Goal: Task Accomplishment & Management: Use online tool/utility

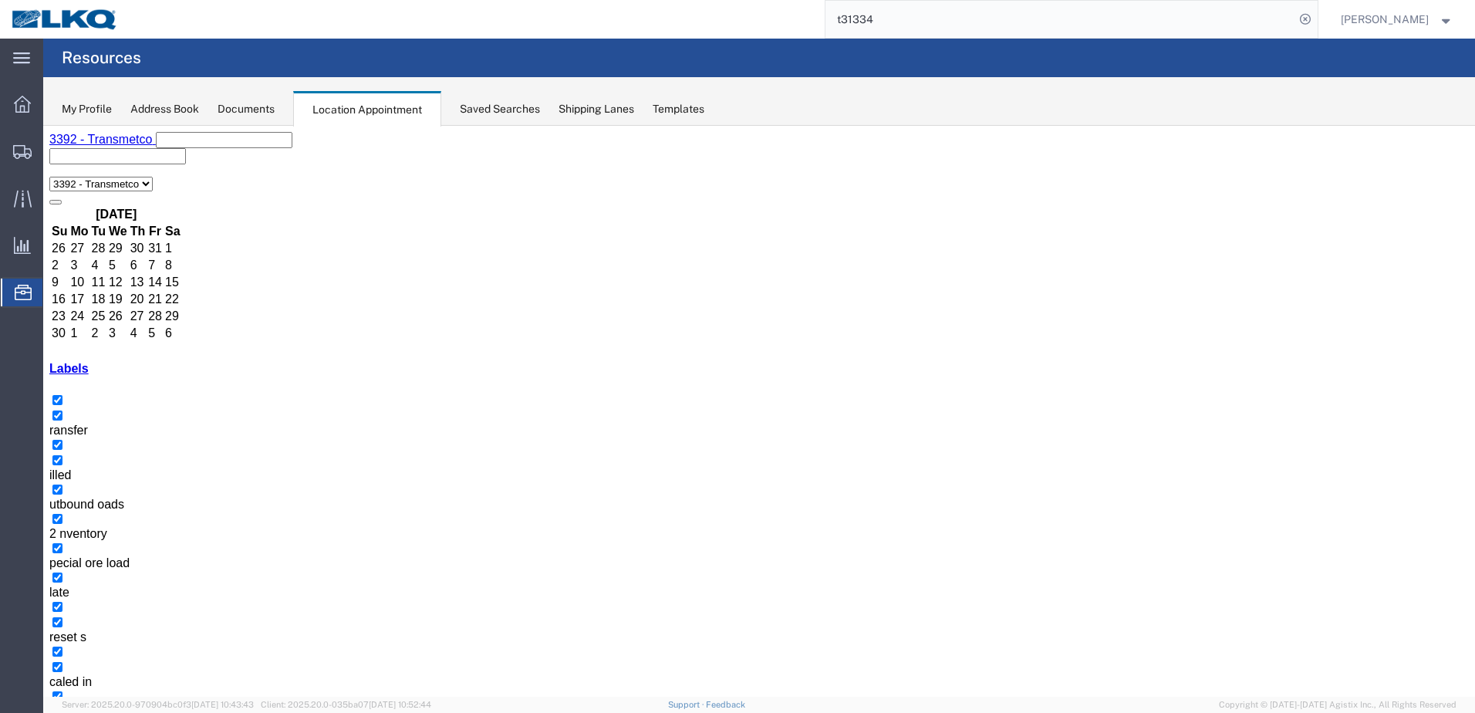
click at [62, 712] on button "button" at bounding box center [55, 723] width 12 height 5
select select "1"
select select
drag, startPoint x: 596, startPoint y: 317, endPoint x: 712, endPoint y: 369, distance: 127.5
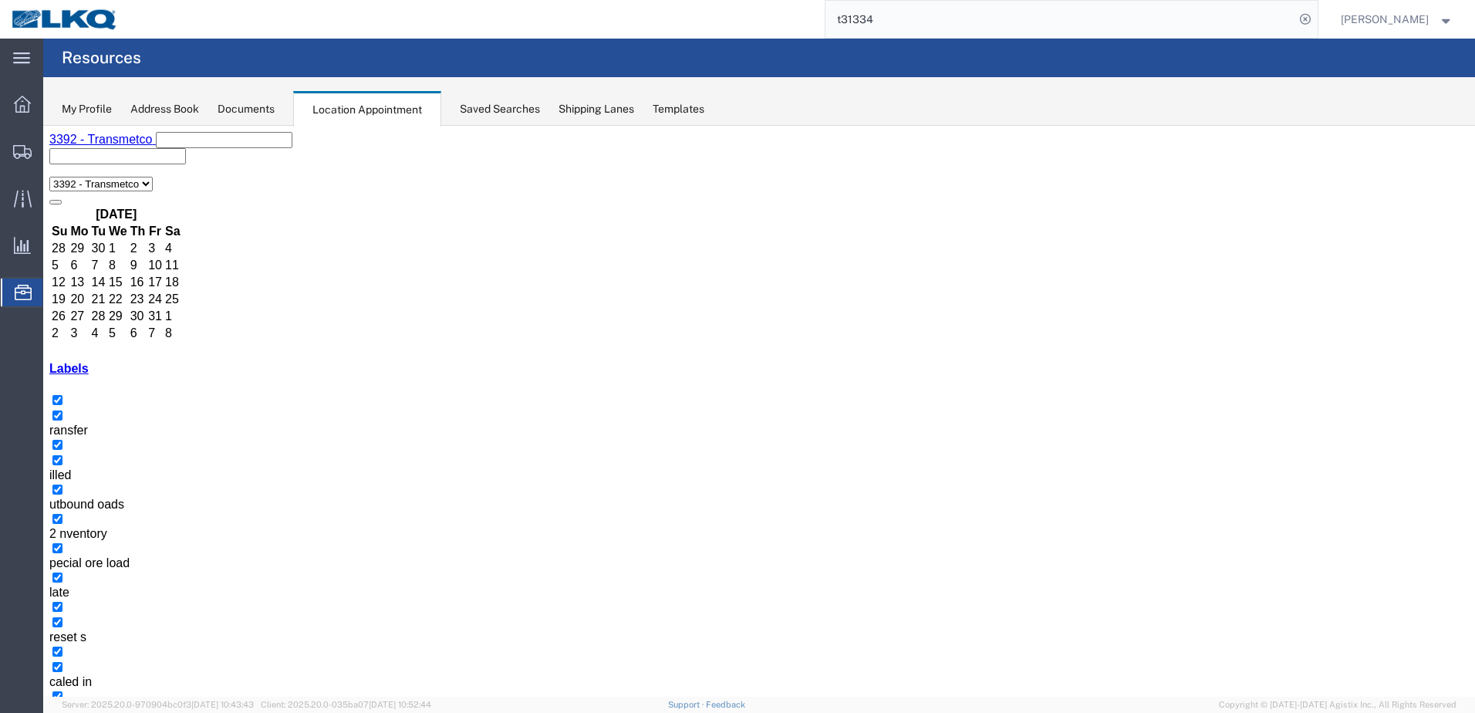
select select "1"
select select
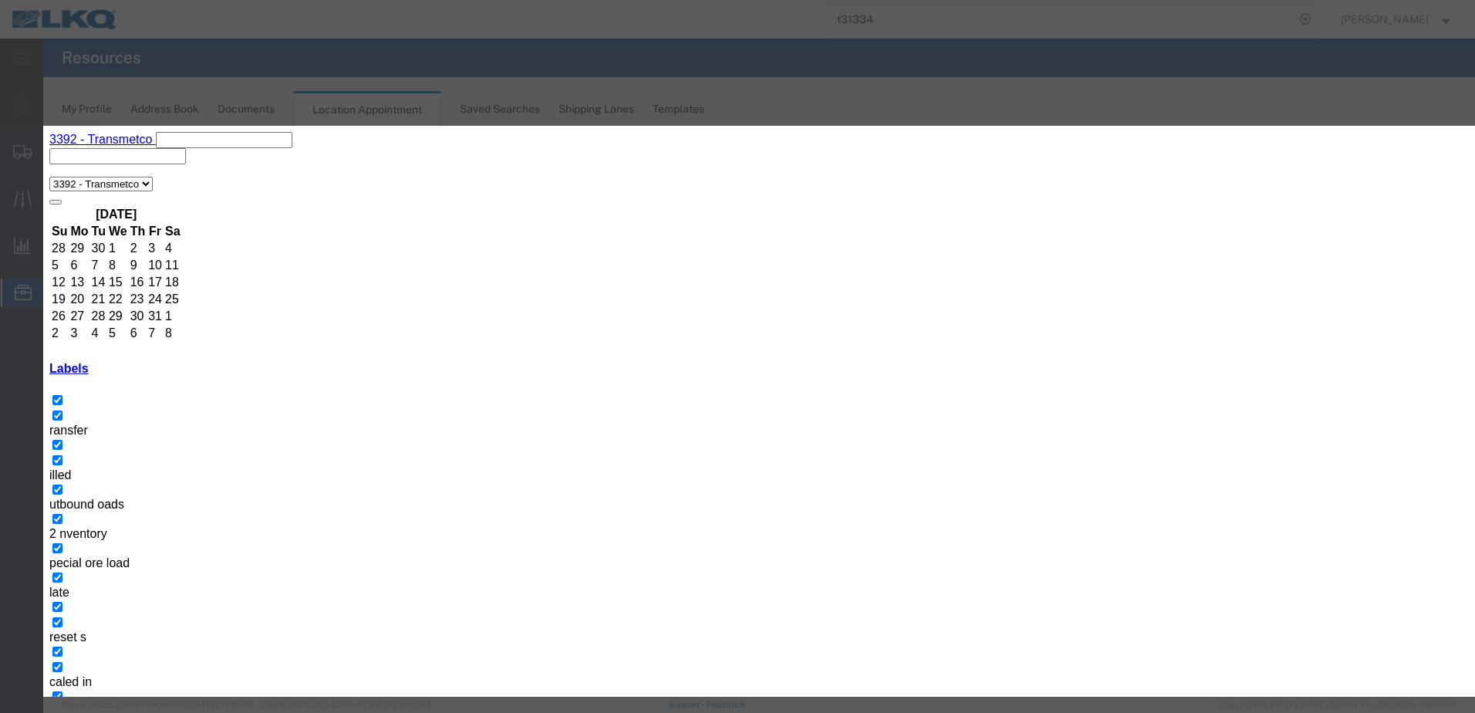
type input "t31"
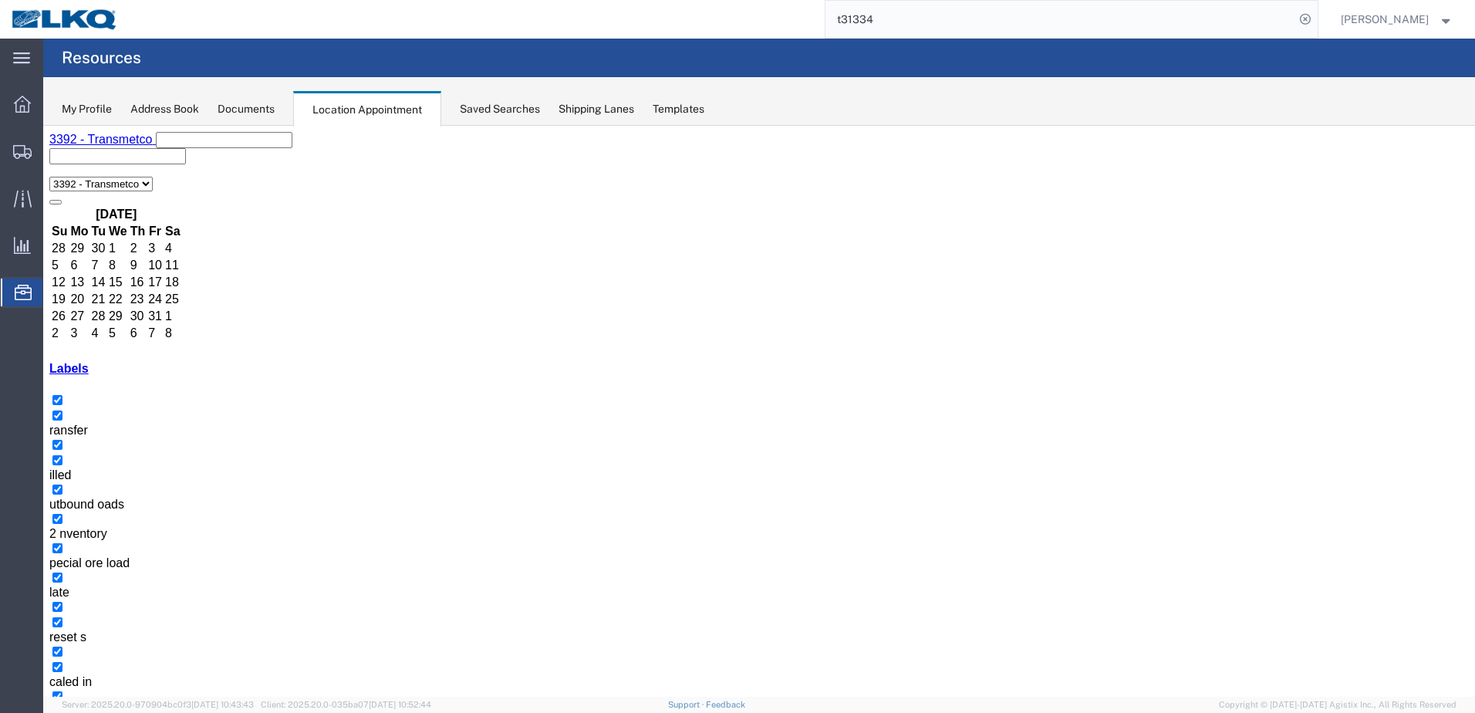
select select "1"
select select
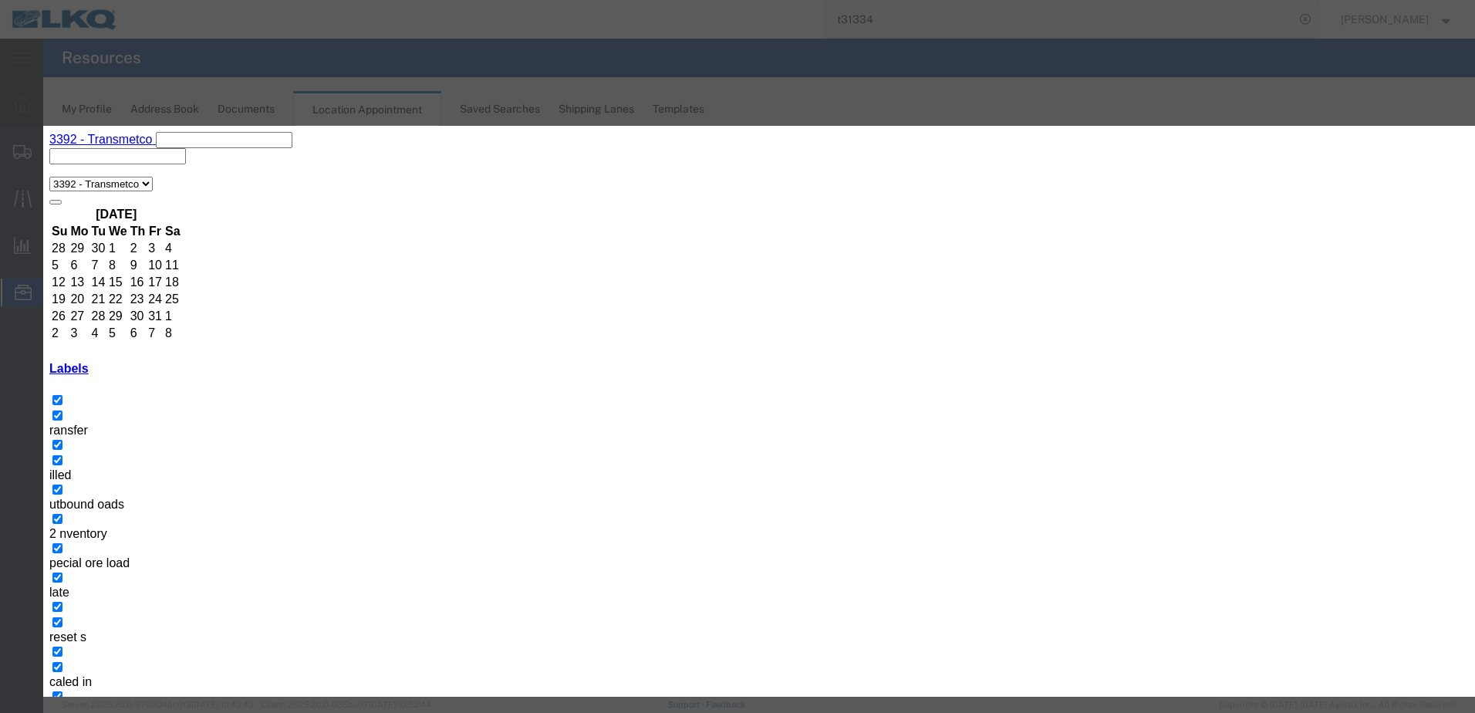
type input "t"
type input "T31652 - Kripke - Skidded"
type input "9:00 AM"
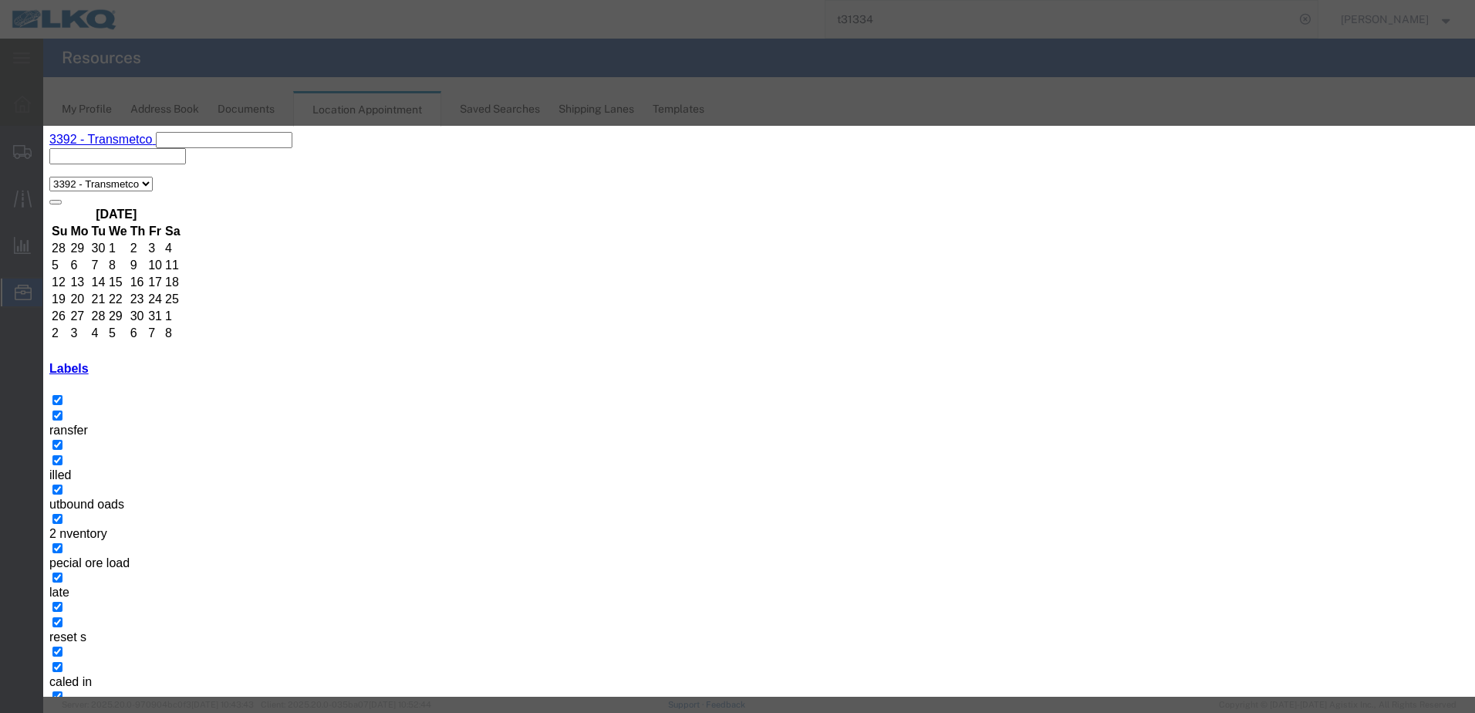
type input "10:00 AM"
type input "t"
type input "th"
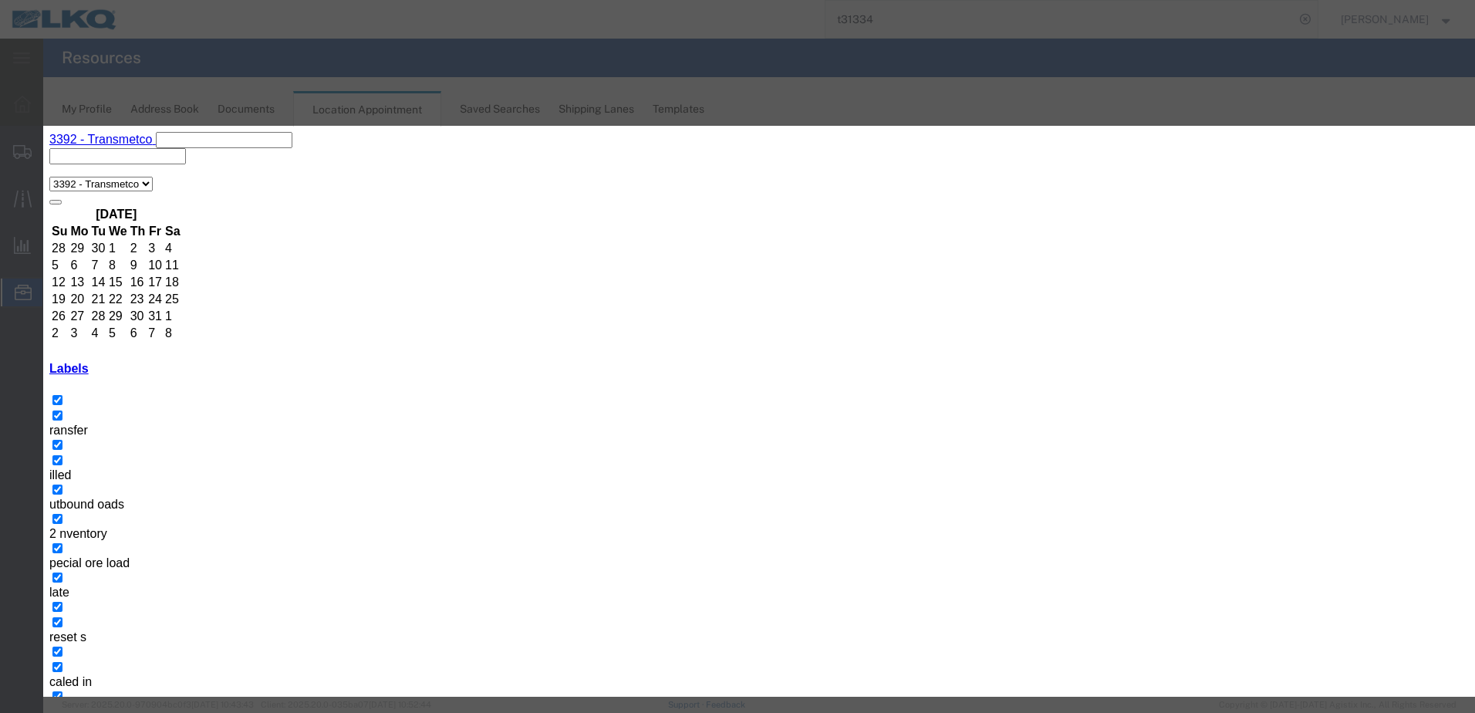
select select "23"
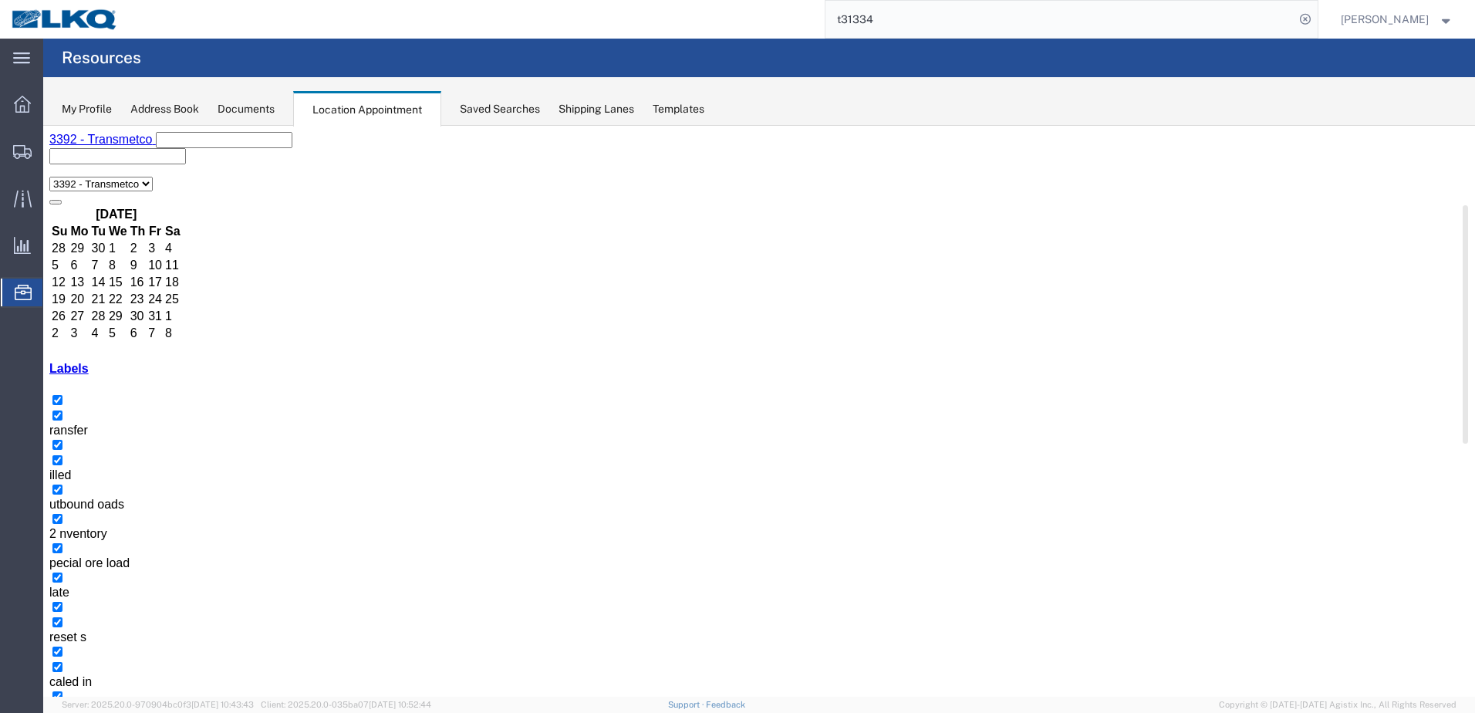
select select "1"
select select
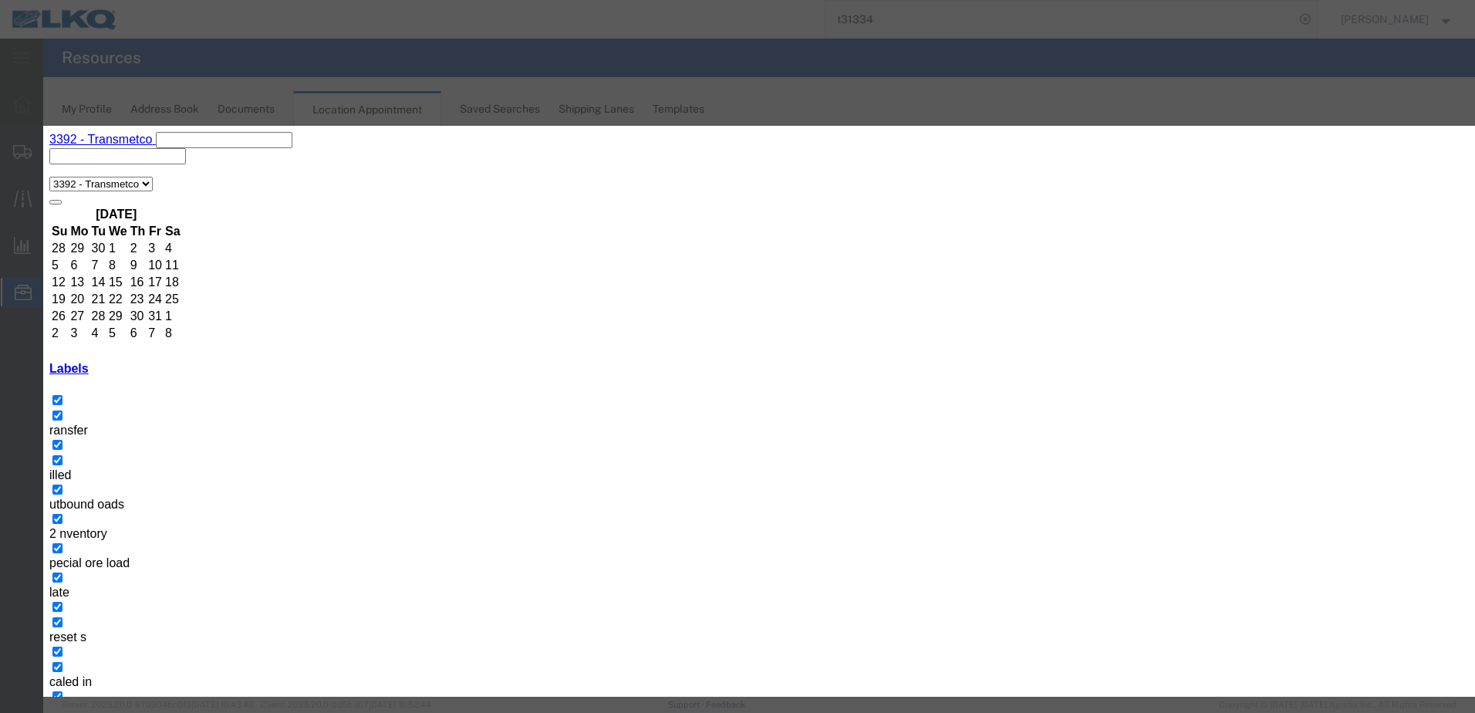
paste input "T31652 - Kripke - Skidded"
type input "T31652 - Kripke - Skidded"
type input "9:00 AM"
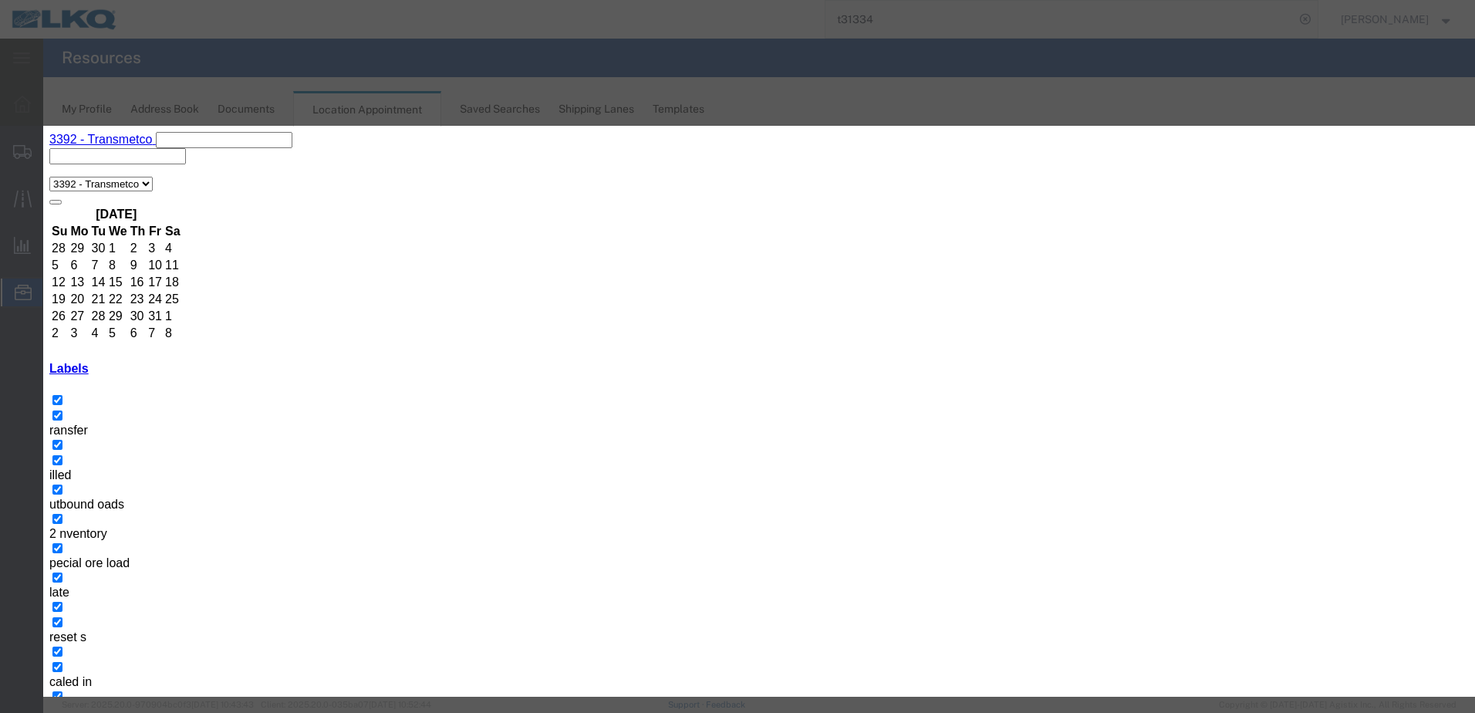
type input "th"
select select "23"
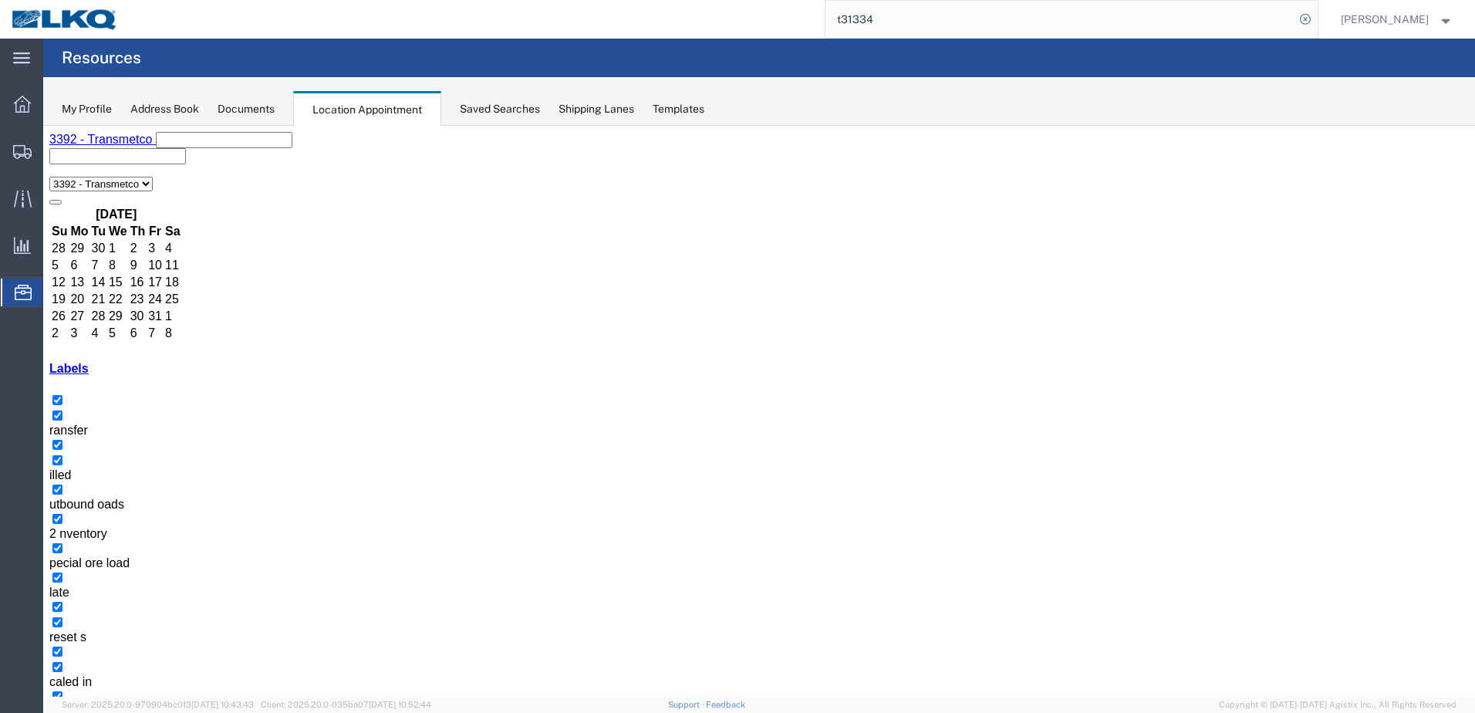
click at [56, 712] on icon "button" at bounding box center [56, 724] width 0 height 0
click at [1268, 20] on input "t31334" at bounding box center [1060, 19] width 469 height 37
paste input "56953696"
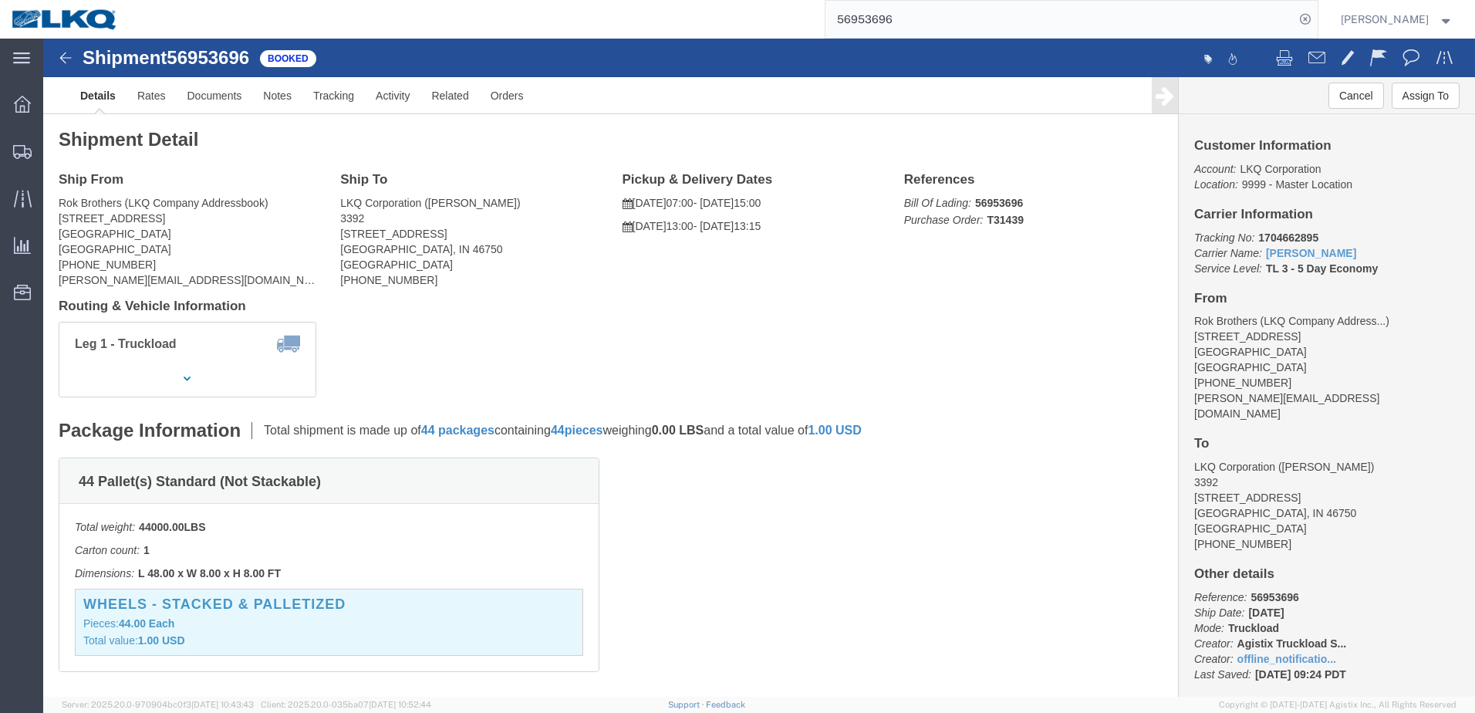
click at [920, 19] on input "56953696" at bounding box center [1060, 19] width 469 height 37
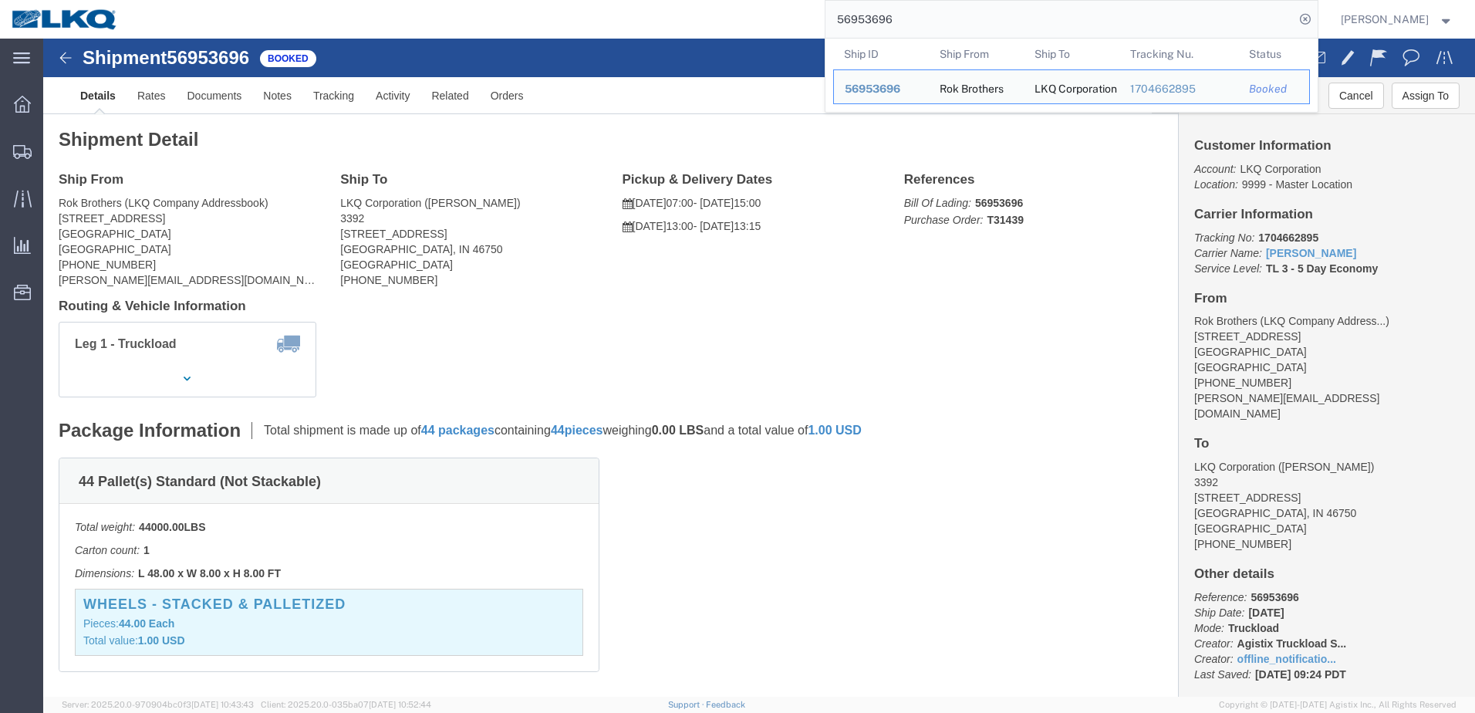
click at [920, 19] on input "56953696" at bounding box center [1060, 19] width 469 height 37
paste input "2654"
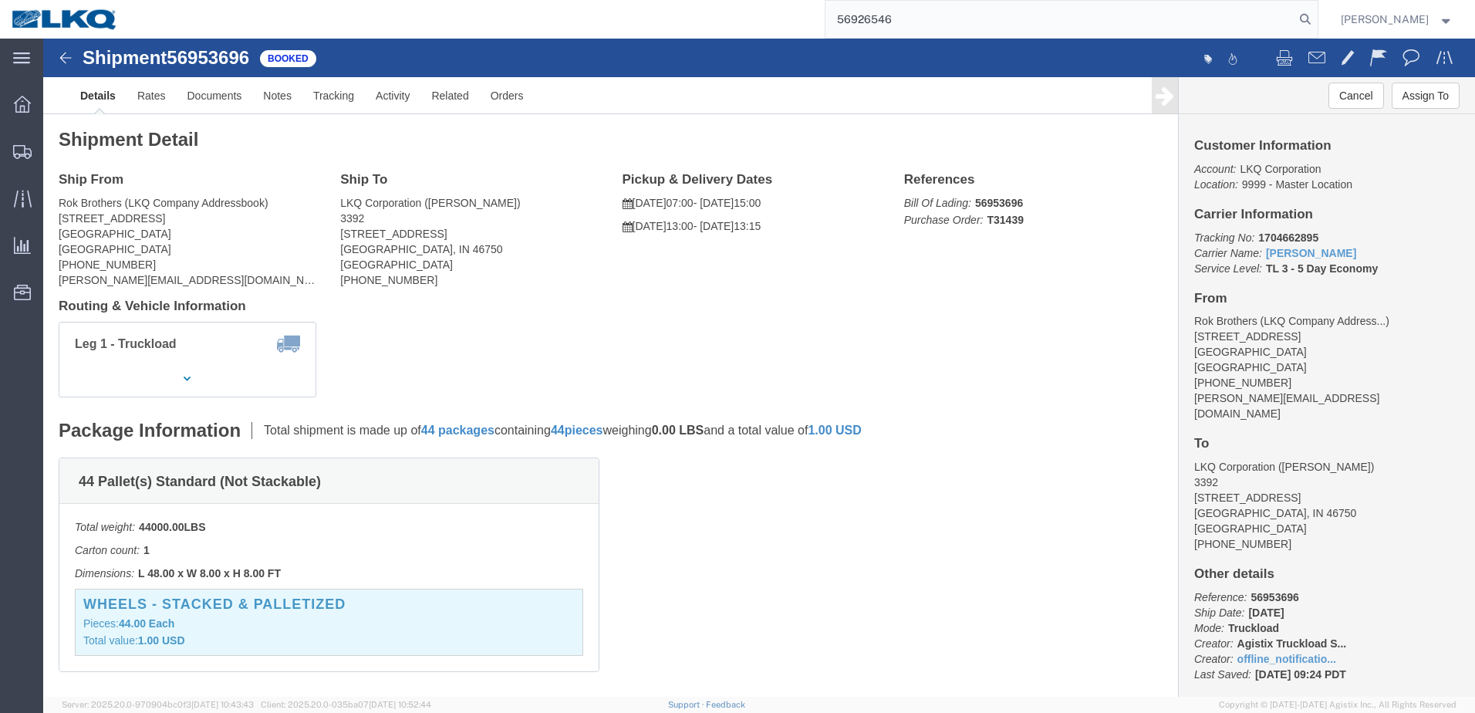
type input "56926546"
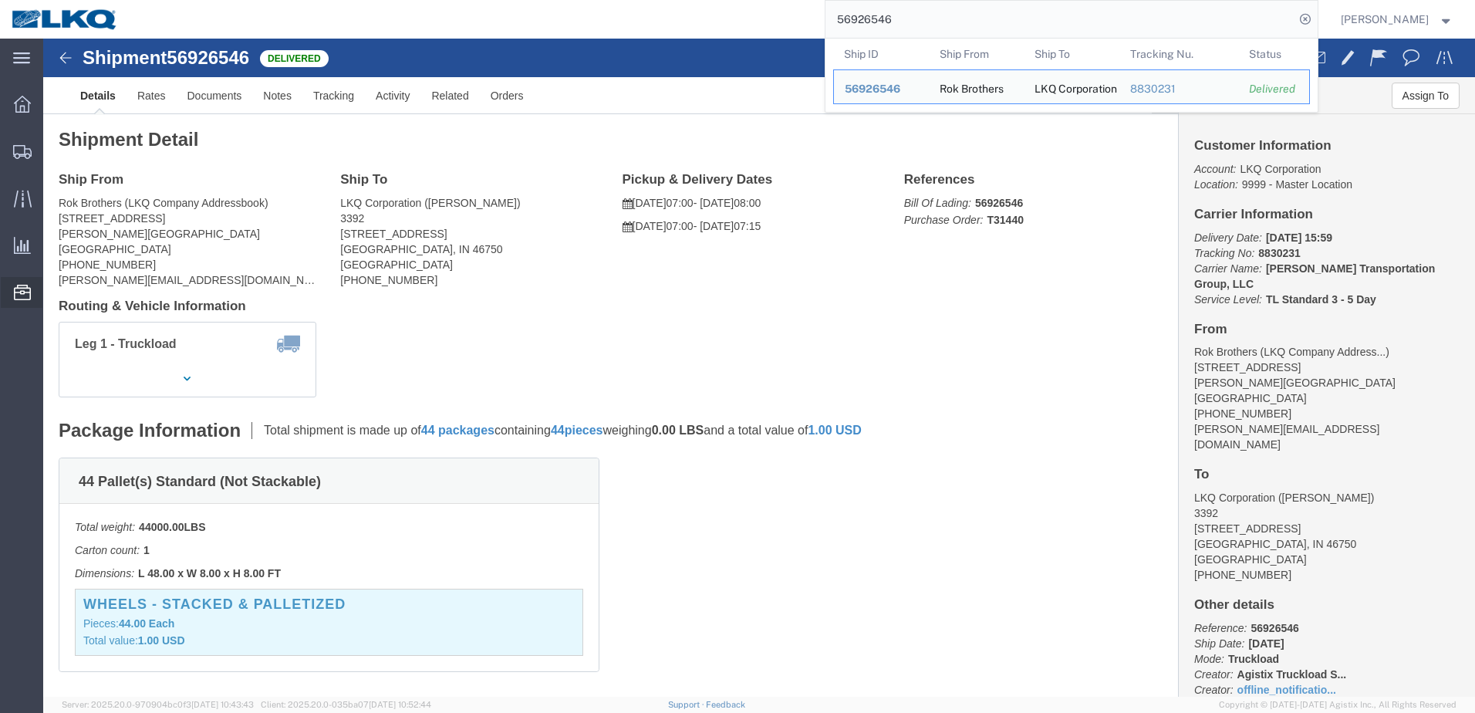
click at [22, 288] on icon at bounding box center [22, 292] width 17 height 15
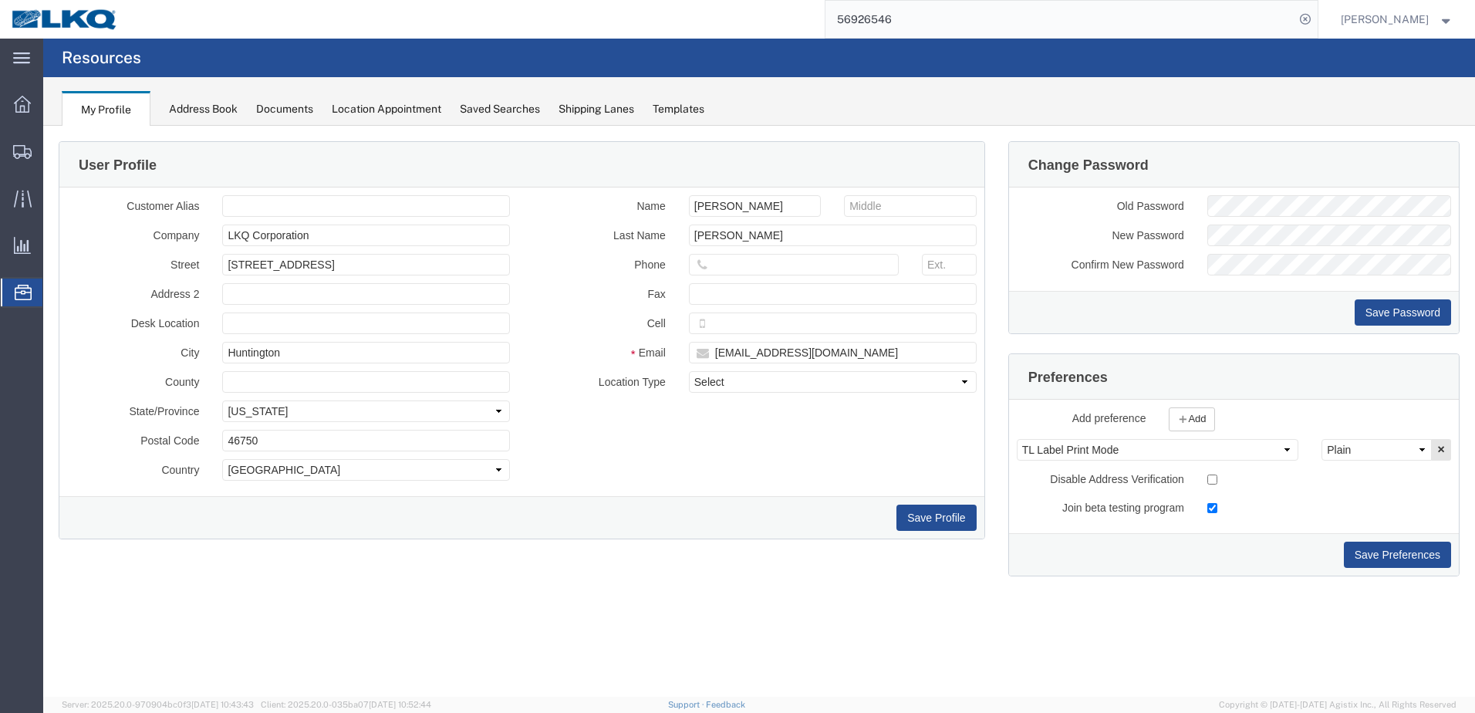
click at [478, 111] on div "Saved Searches" at bounding box center [500, 109] width 80 height 16
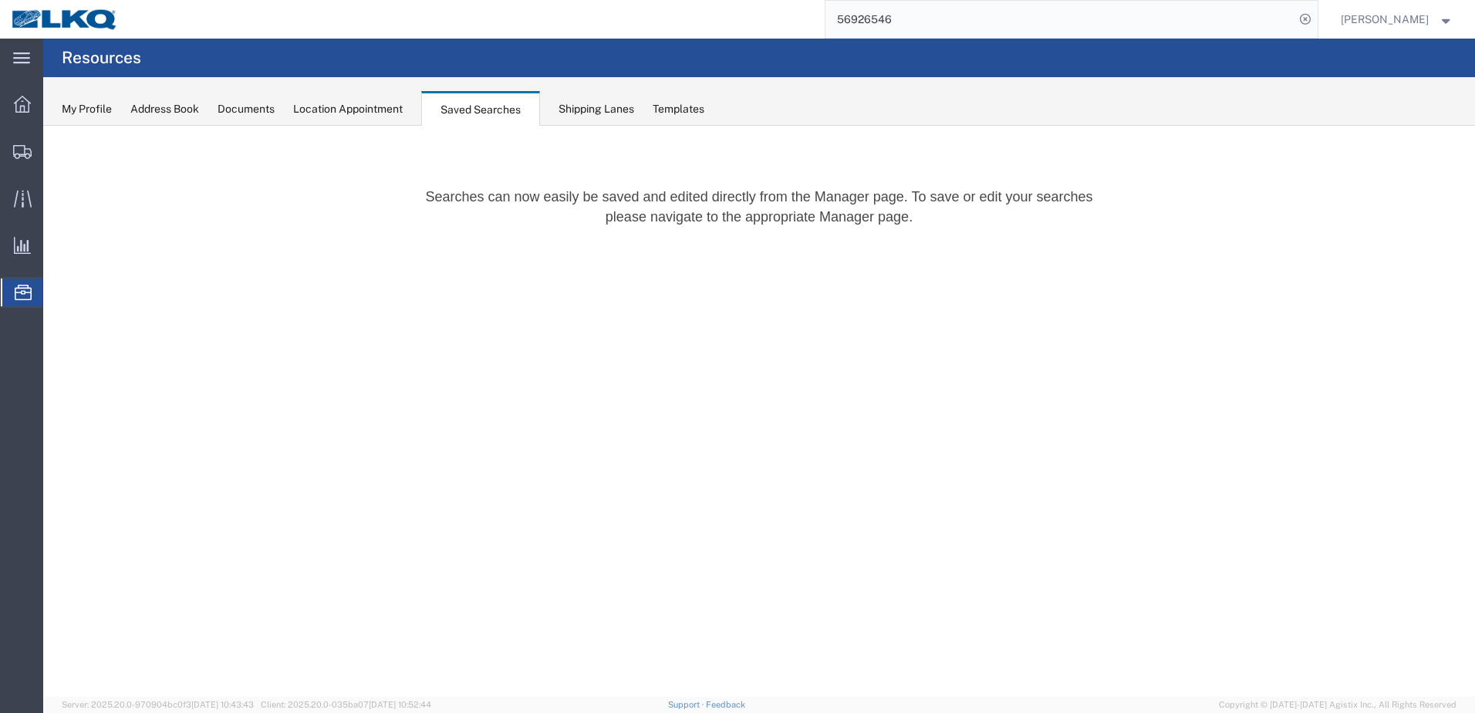
click at [407, 113] on div "My Profile Address Book Documents Location Appointment Saved Searches Shipping …" at bounding box center [759, 101] width 1432 height 49
click at [395, 110] on div "Location Appointment" at bounding box center [348, 109] width 110 height 16
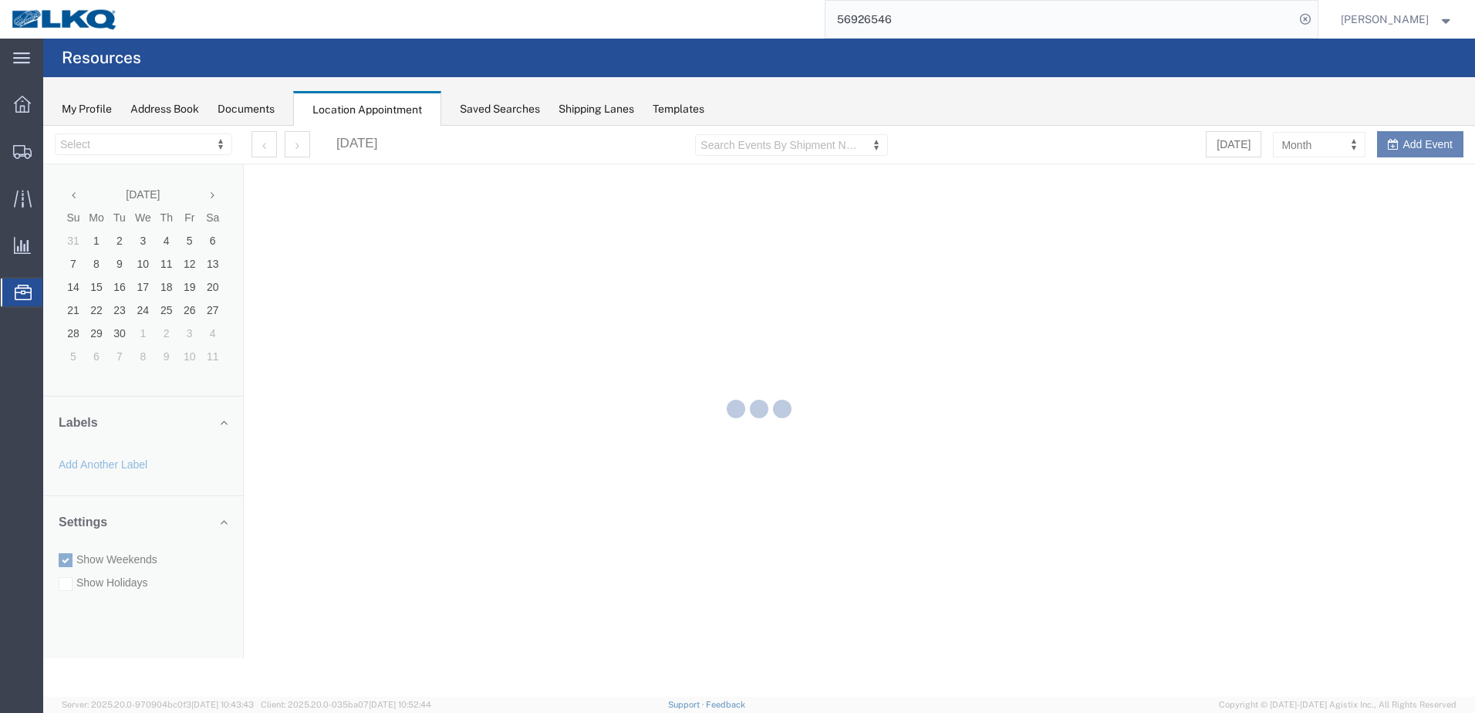
select select "28018"
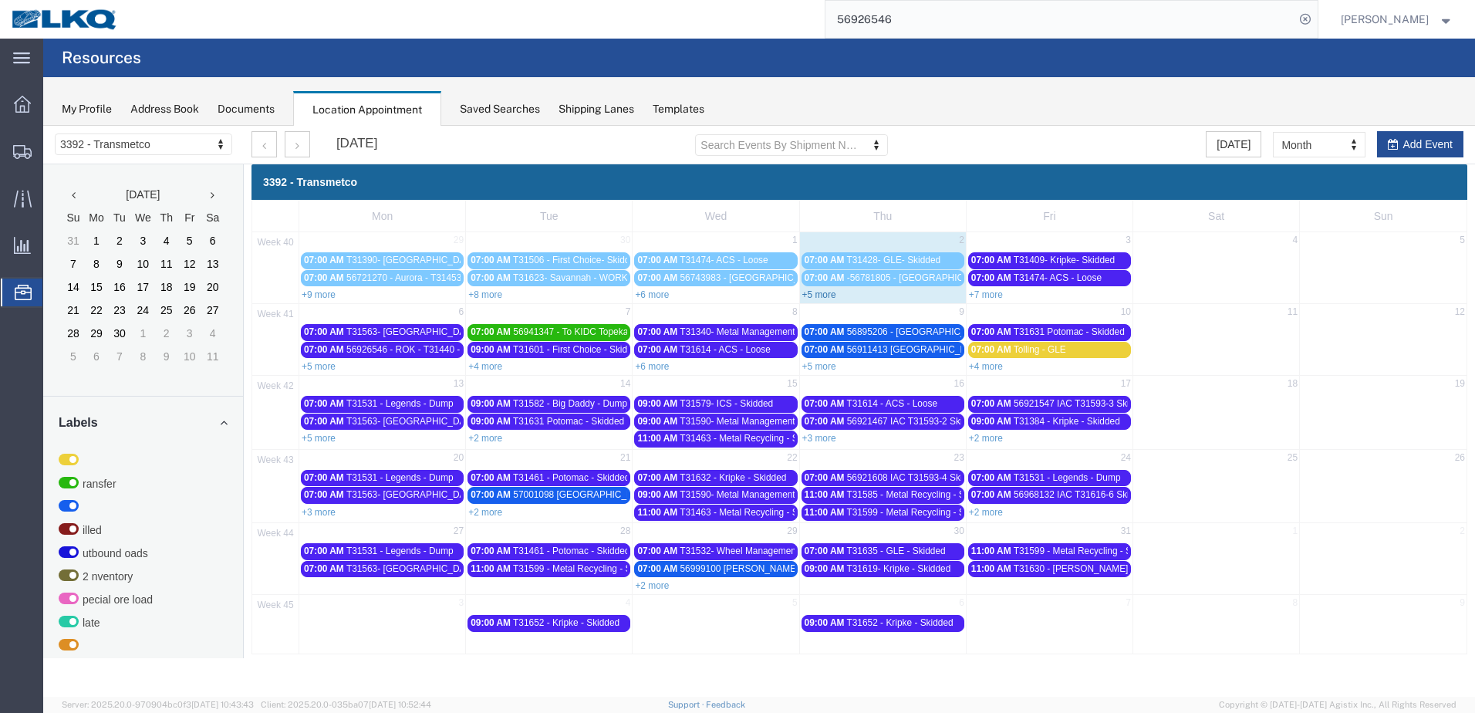
click at [815, 292] on link "+5 more" at bounding box center [819, 294] width 34 height 11
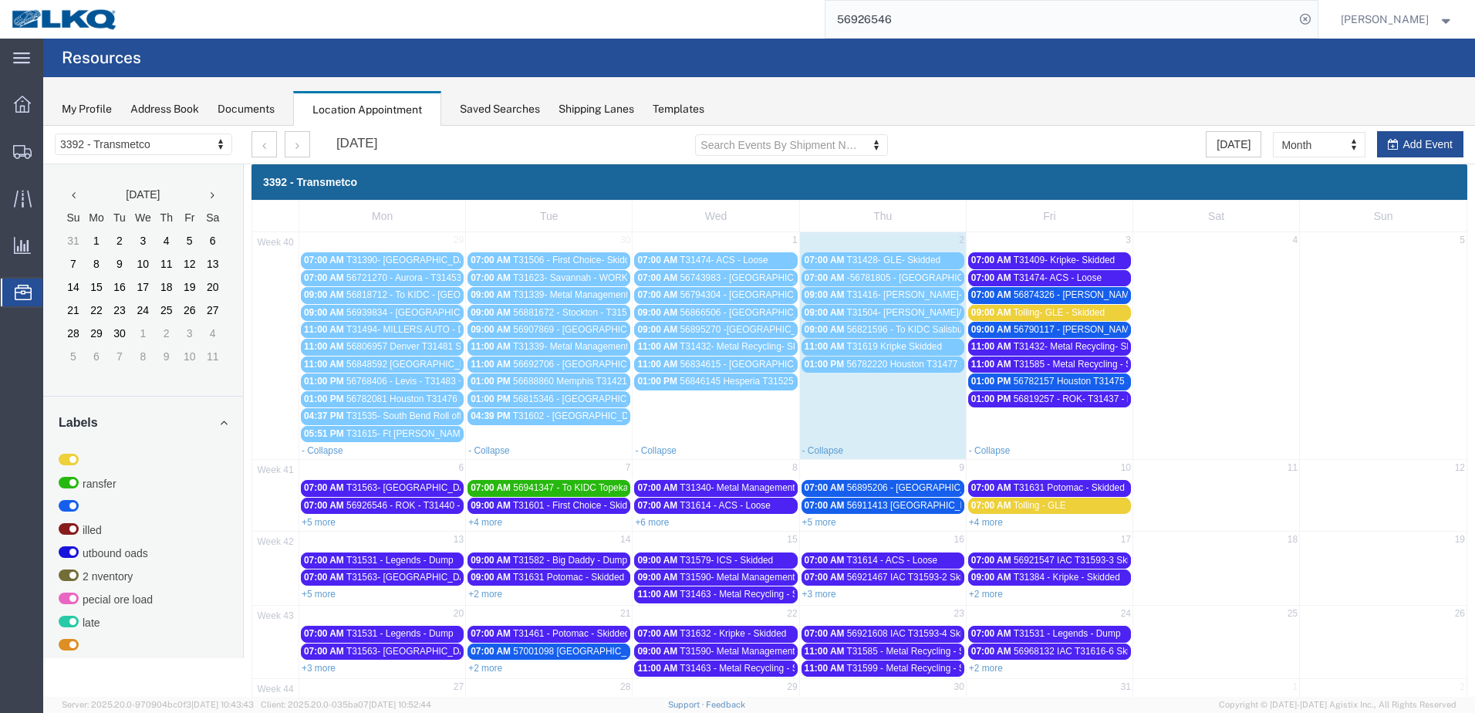
click at [319, 520] on link "+5 more" at bounding box center [319, 522] width 34 height 11
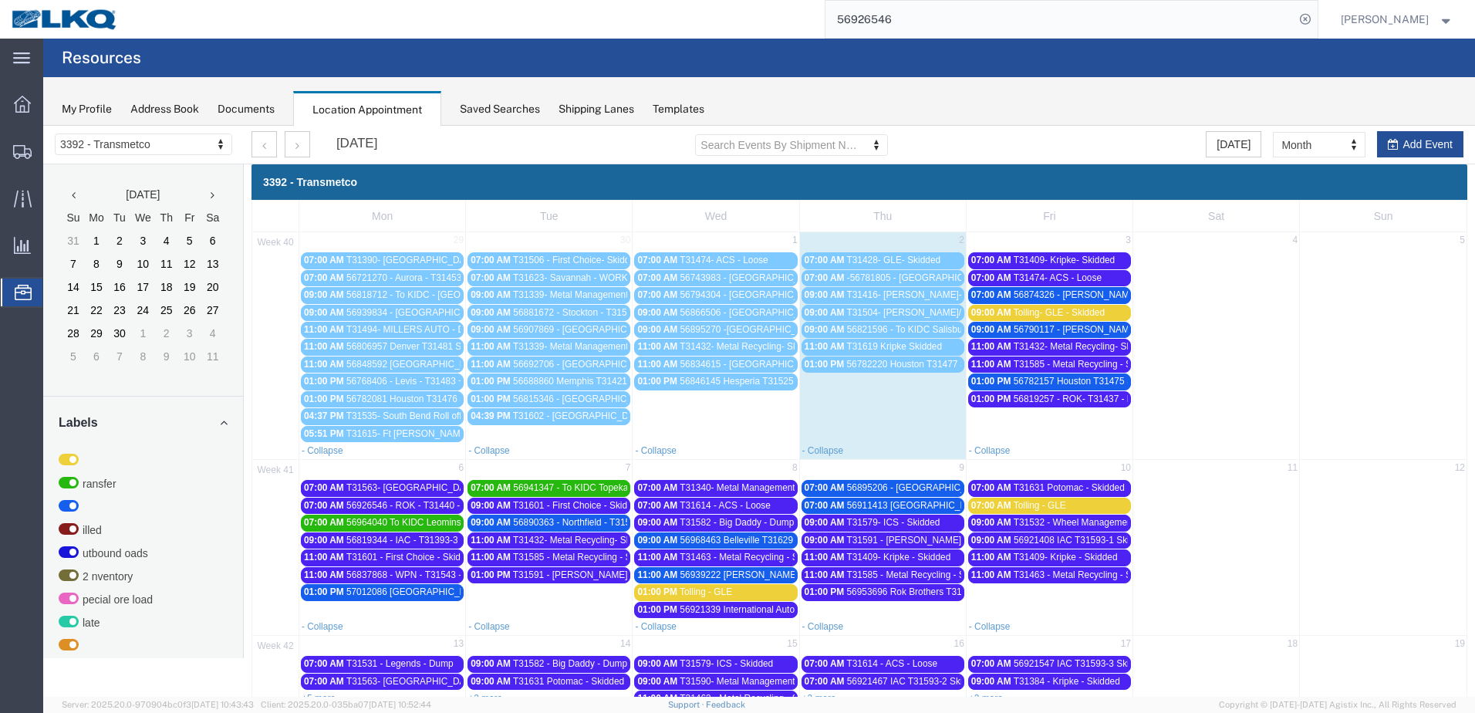
click at [1103, 343] on span "T31432- Metal Recycling- Skidded" at bounding box center [1084, 346] width 140 height 11
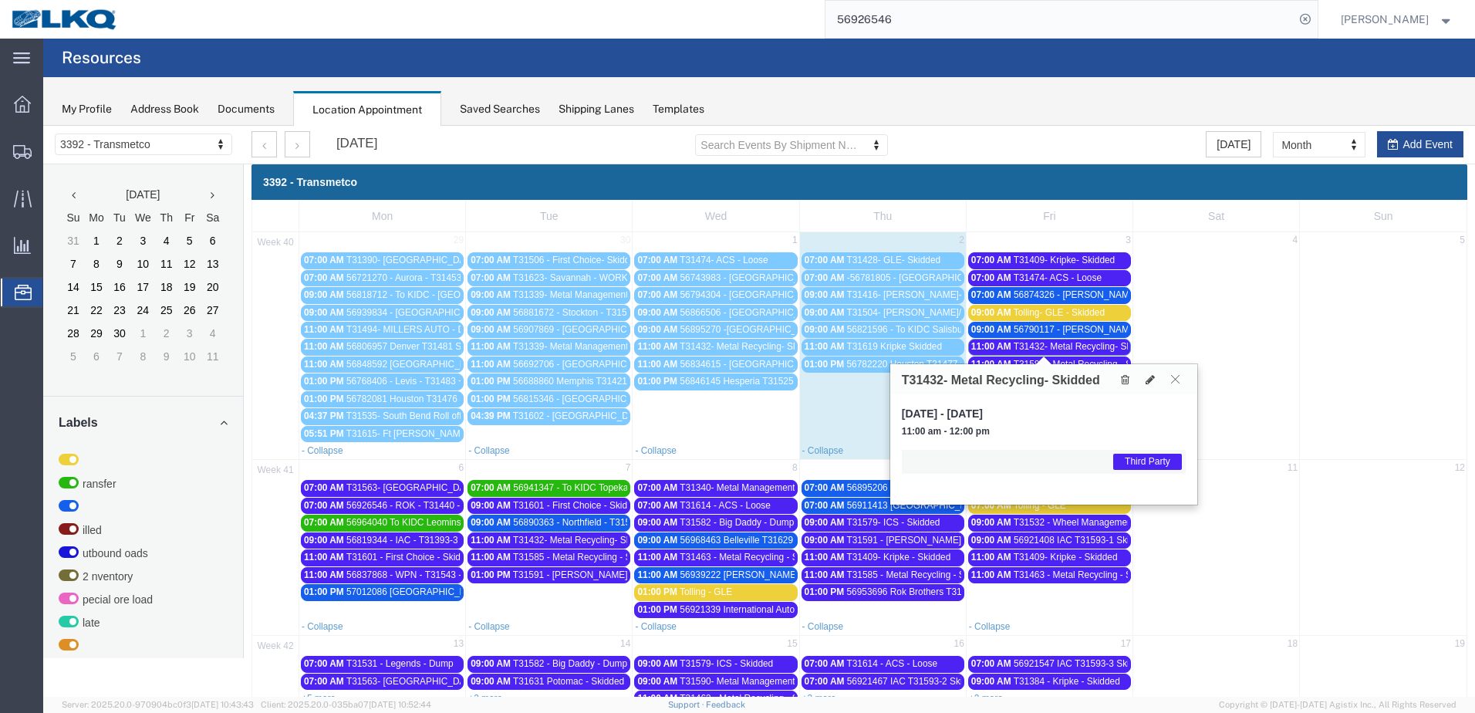
click at [1176, 379] on icon at bounding box center [1175, 378] width 8 height 9
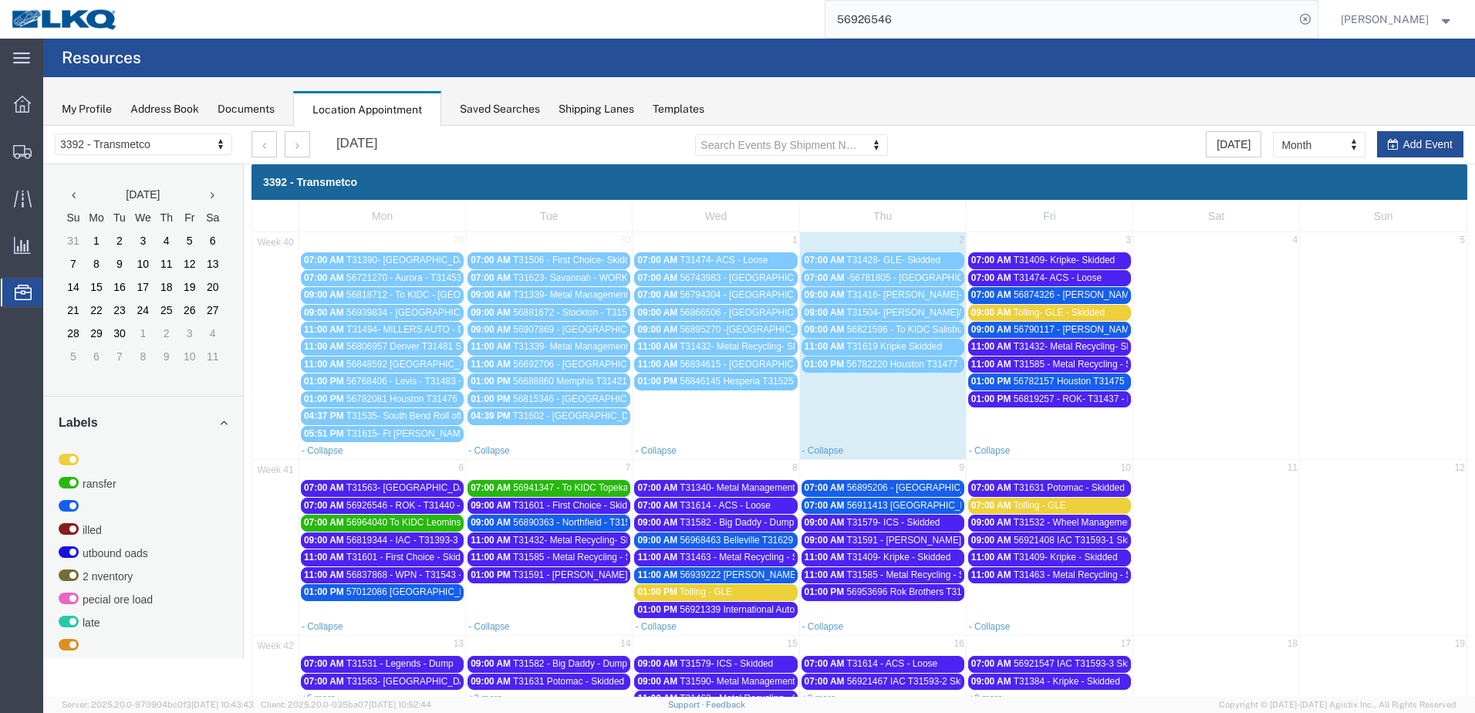
click at [1109, 400] on span "56819257 - ROK- T31437 - Palletized" at bounding box center [1091, 398] width 154 height 11
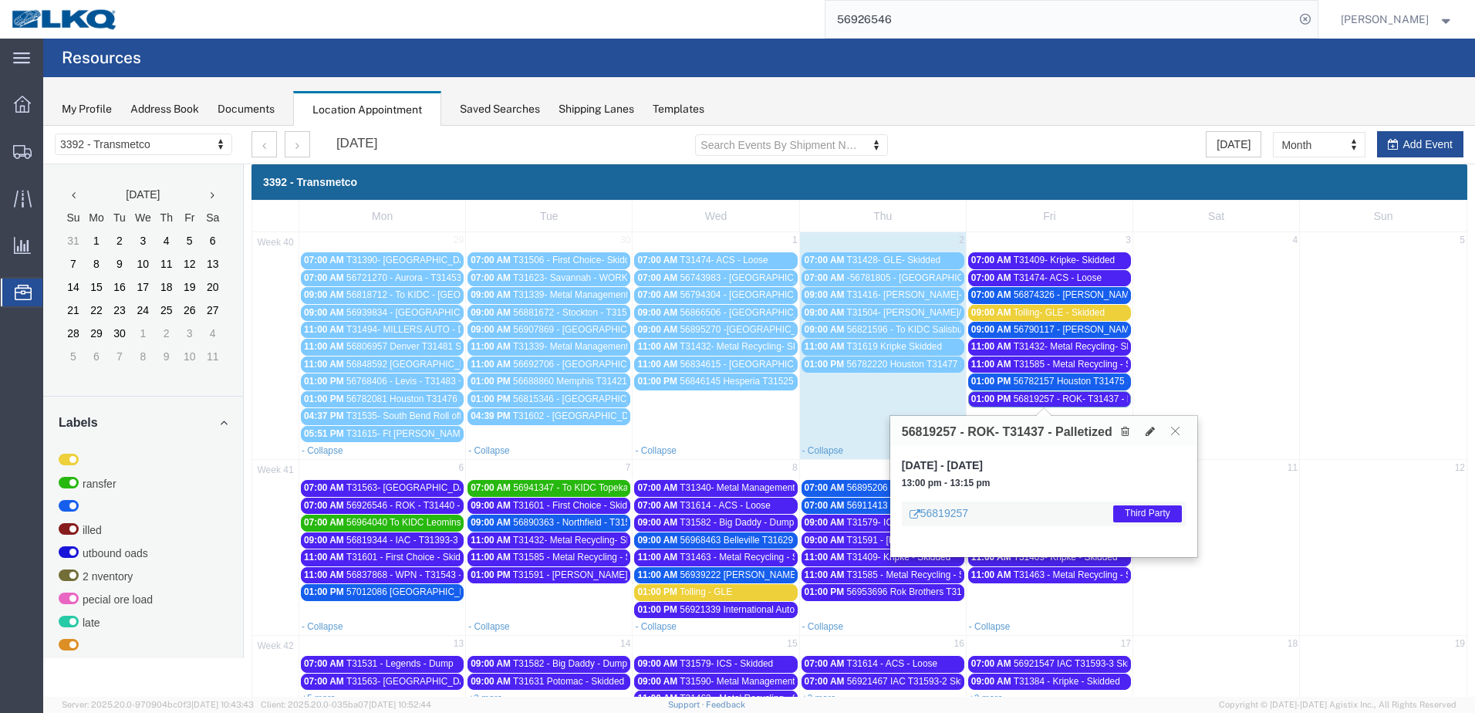
click at [1173, 430] on icon at bounding box center [1175, 430] width 8 height 9
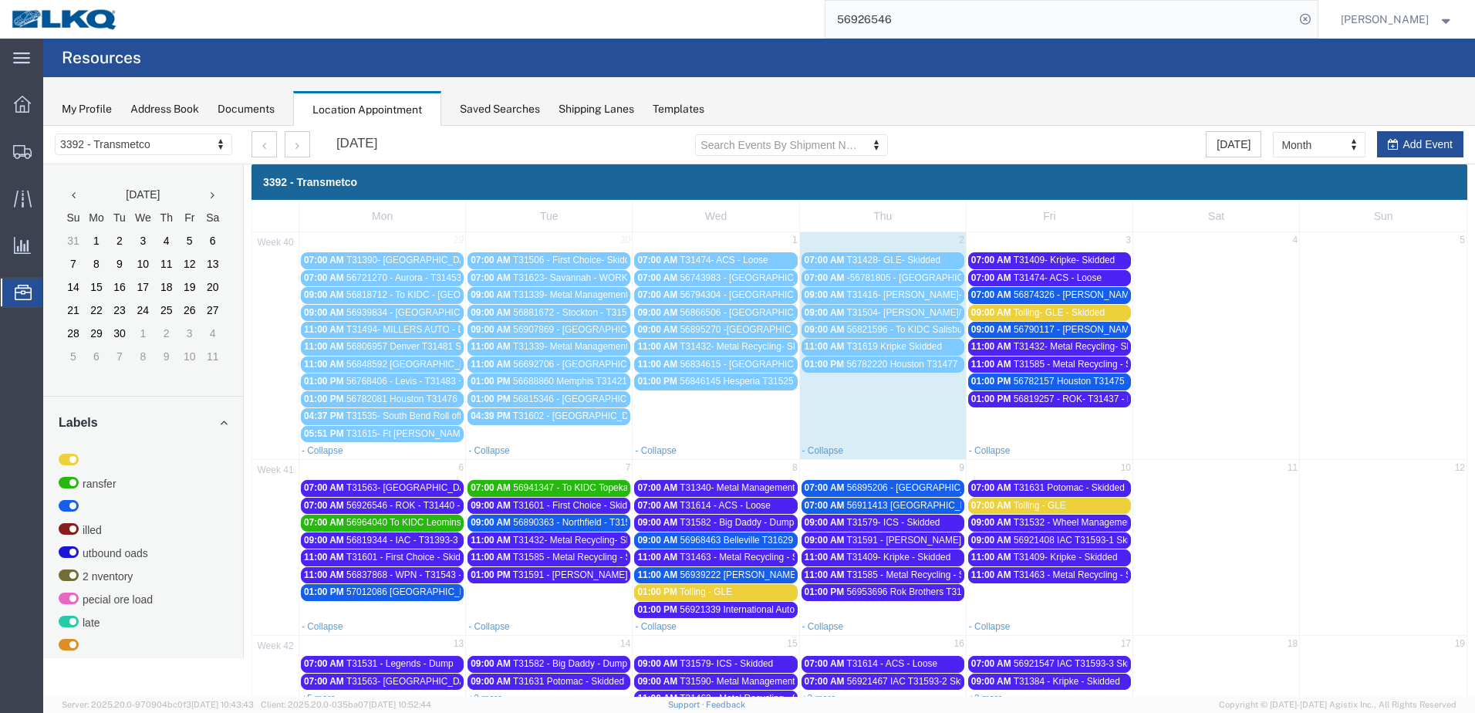
click at [1102, 375] on link "01:00 PM 56782157 Houston T31475 Skidded **Work in per [PERSON_NAME]**" at bounding box center [1049, 381] width 163 height 16
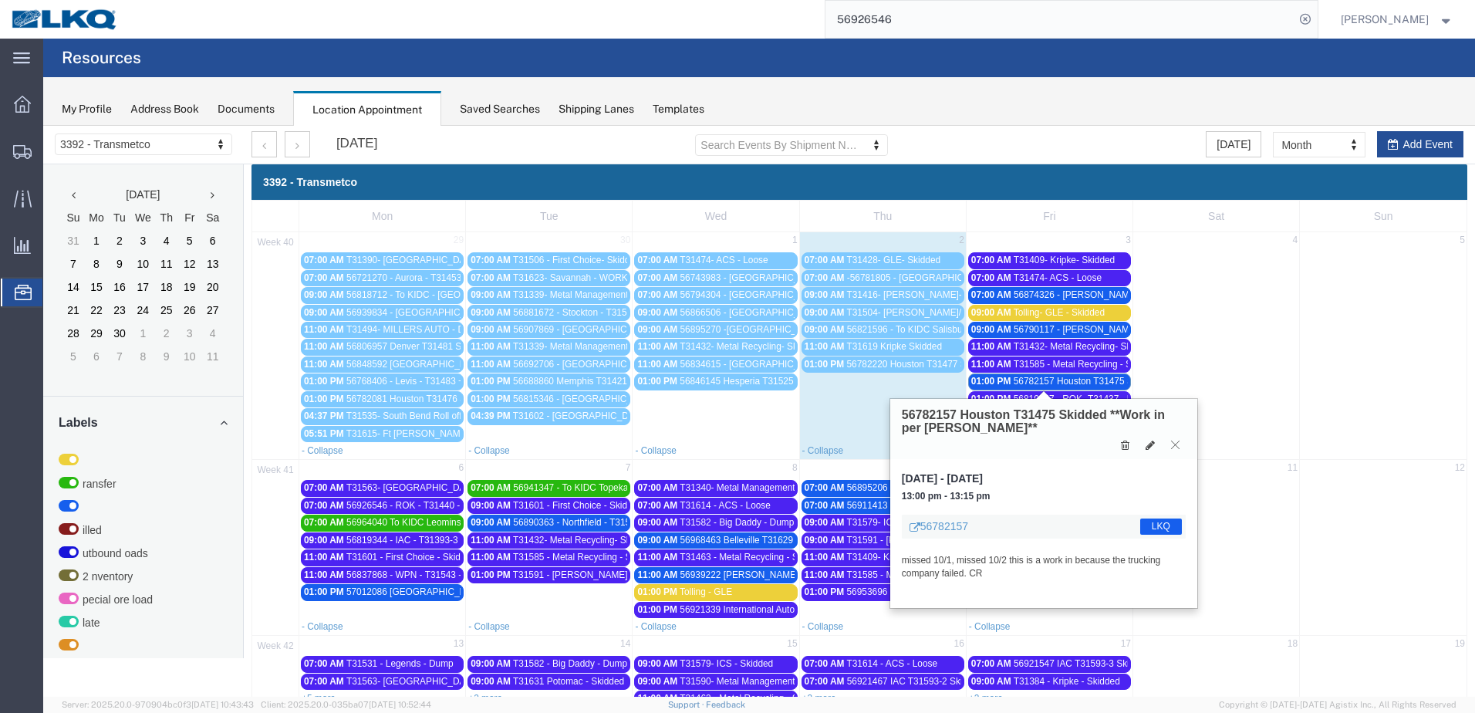
drag, startPoint x: 1178, startPoint y: 442, endPoint x: 1152, endPoint y: 427, distance: 30.4
click at [1176, 442] on icon at bounding box center [1175, 444] width 8 height 9
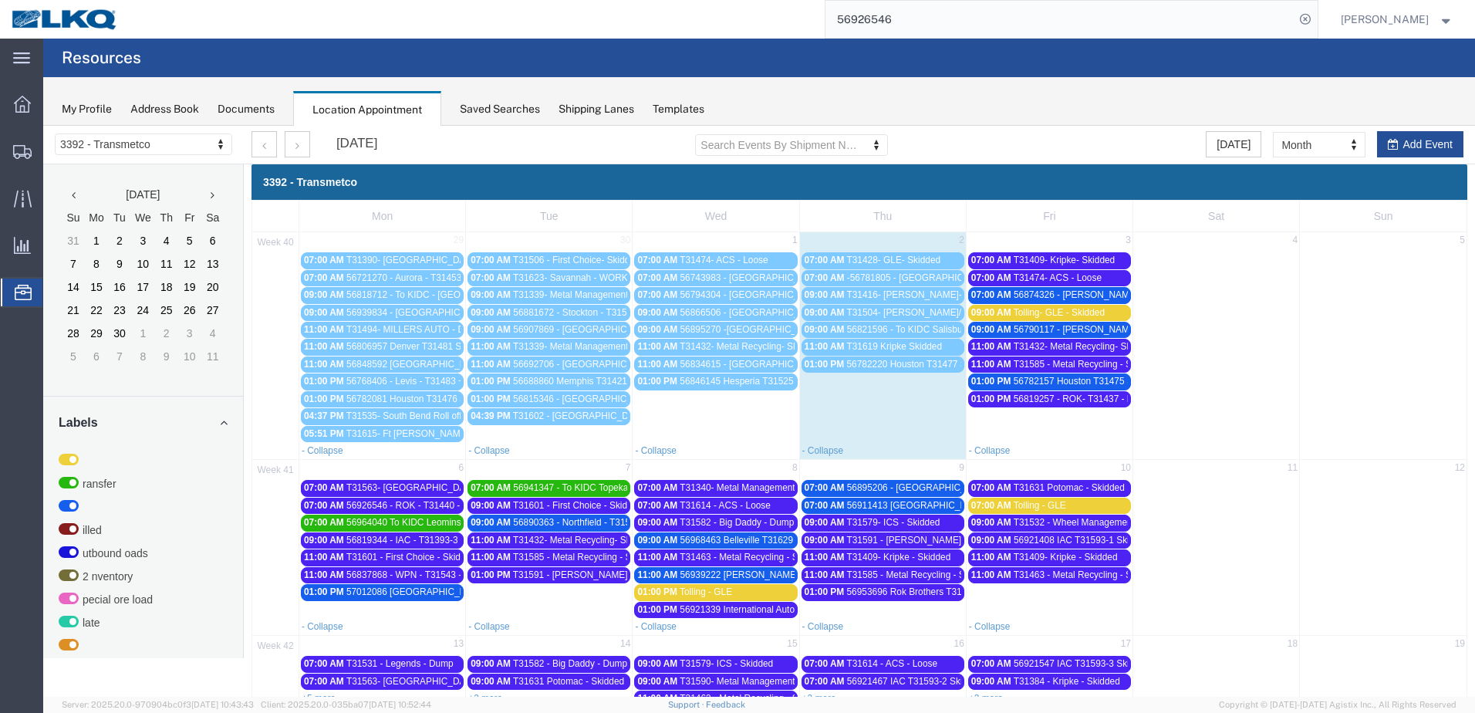
click at [1116, 366] on span "T31585 - Metal Recycling - Skidded" at bounding box center [1086, 364] width 145 height 11
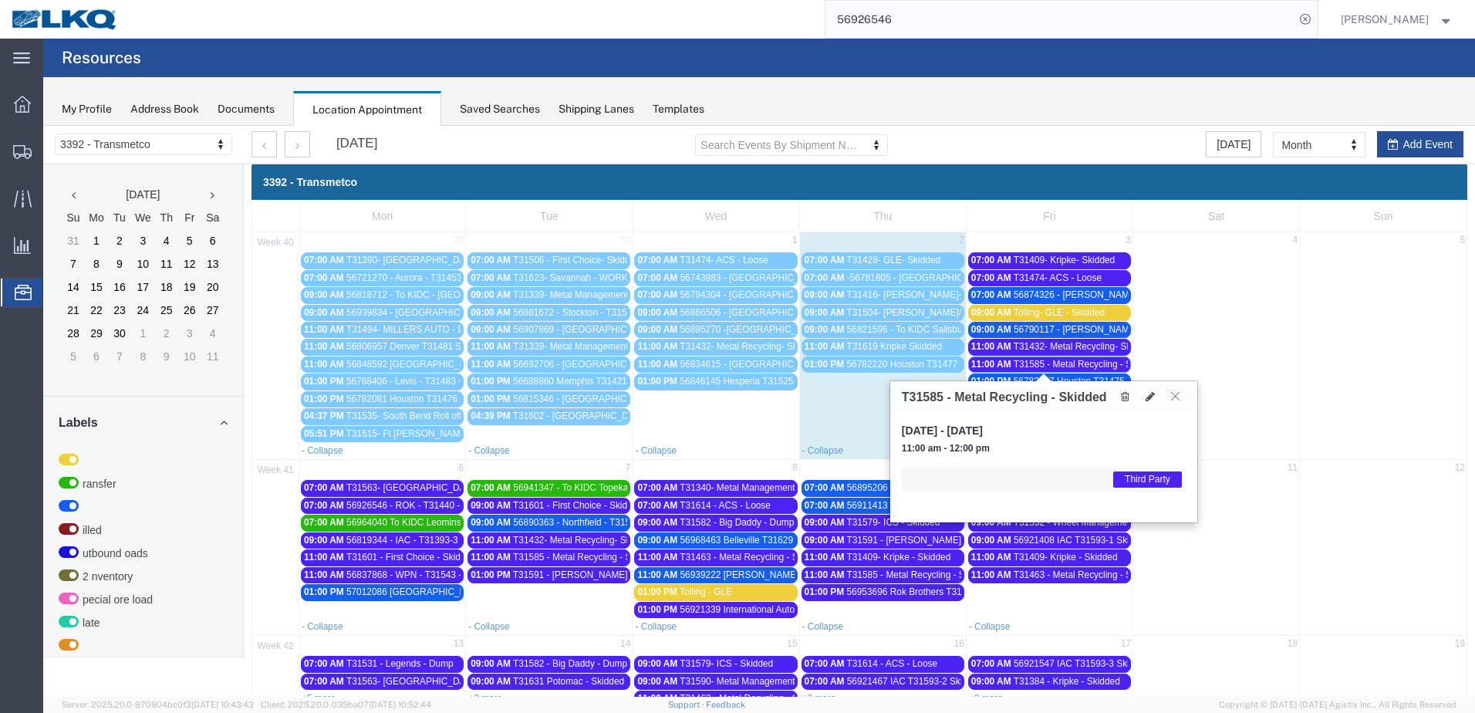
click at [1175, 398] on icon at bounding box center [1175, 395] width 8 height 9
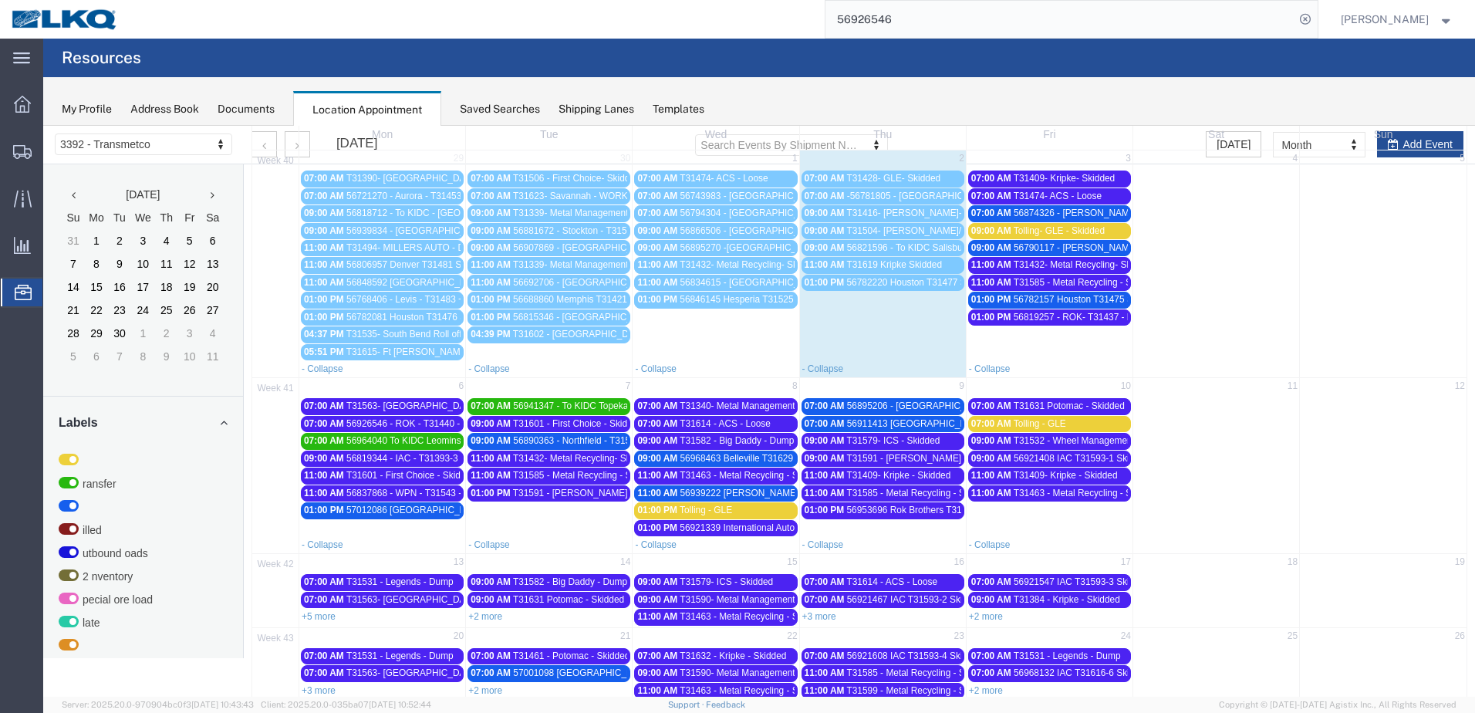
scroll to position [154, 0]
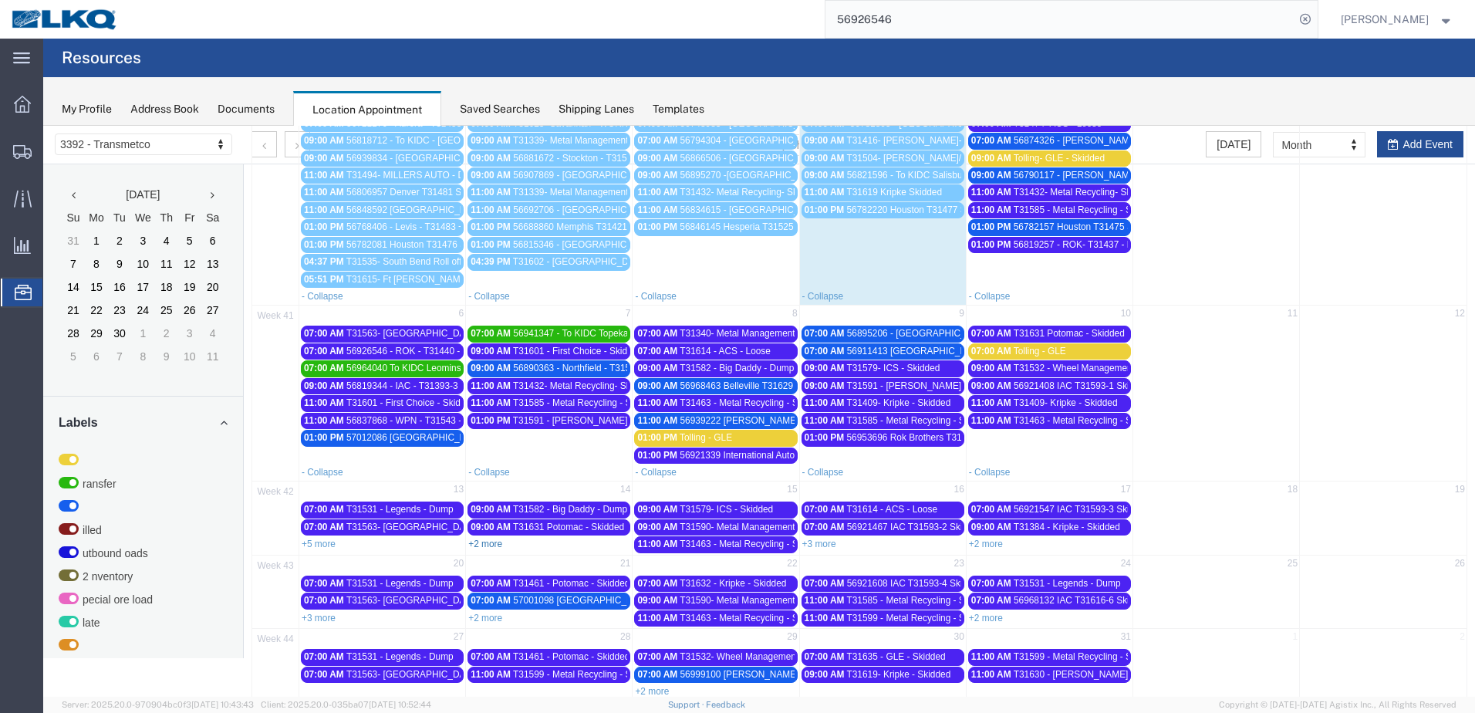
click at [498, 547] on link "+2 more" at bounding box center [485, 544] width 34 height 11
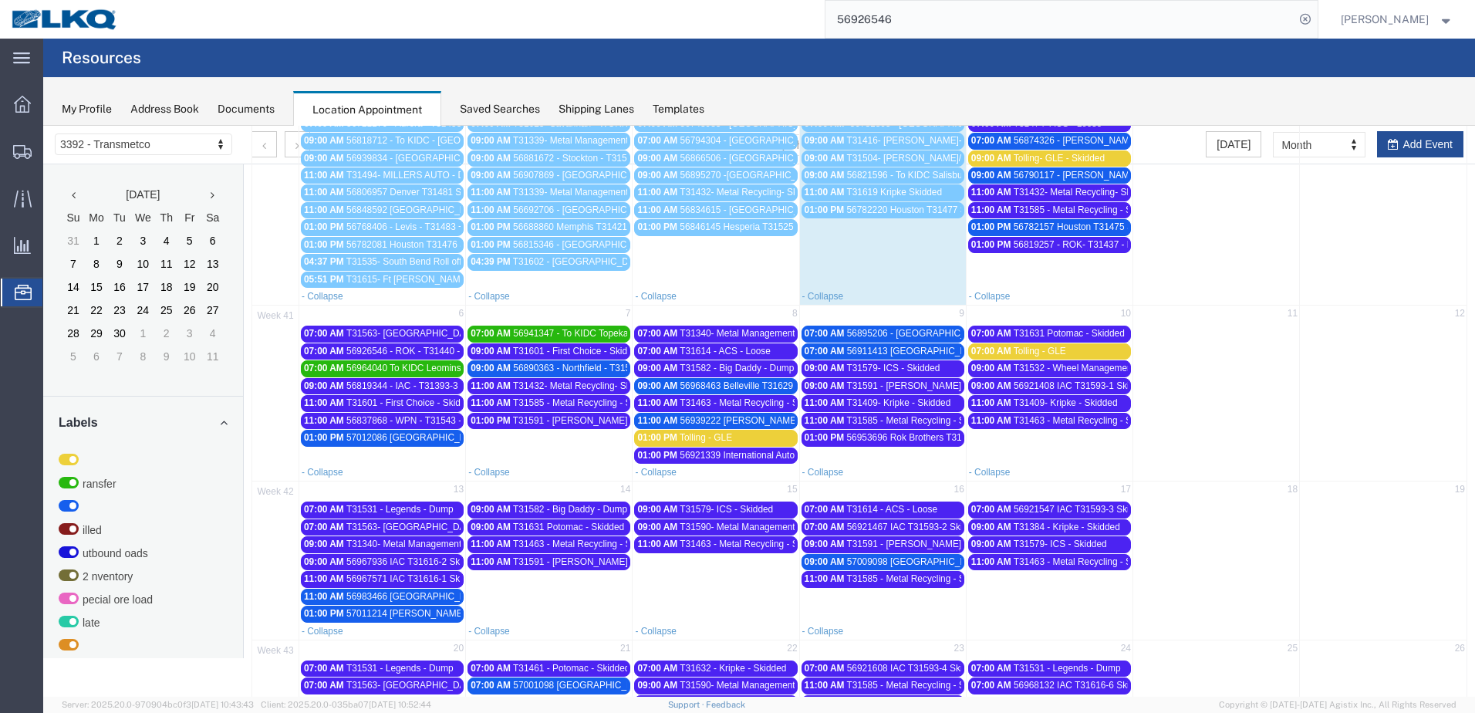
scroll to position [309, 0]
